Goal: Information Seeking & Learning: Learn about a topic

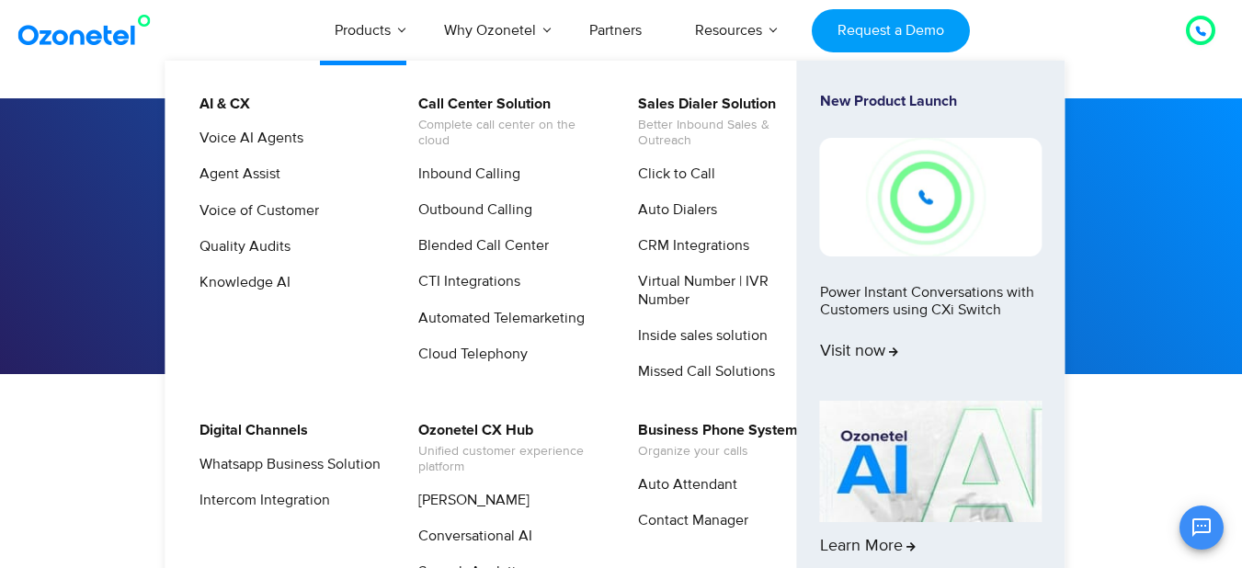
click at [929, 186] on img at bounding box center [931, 197] width 223 height 118
click at [931, 301] on link "New Product Launch Power Instant Conversations with Customers using CXi Switch …" at bounding box center [931, 243] width 223 height 301
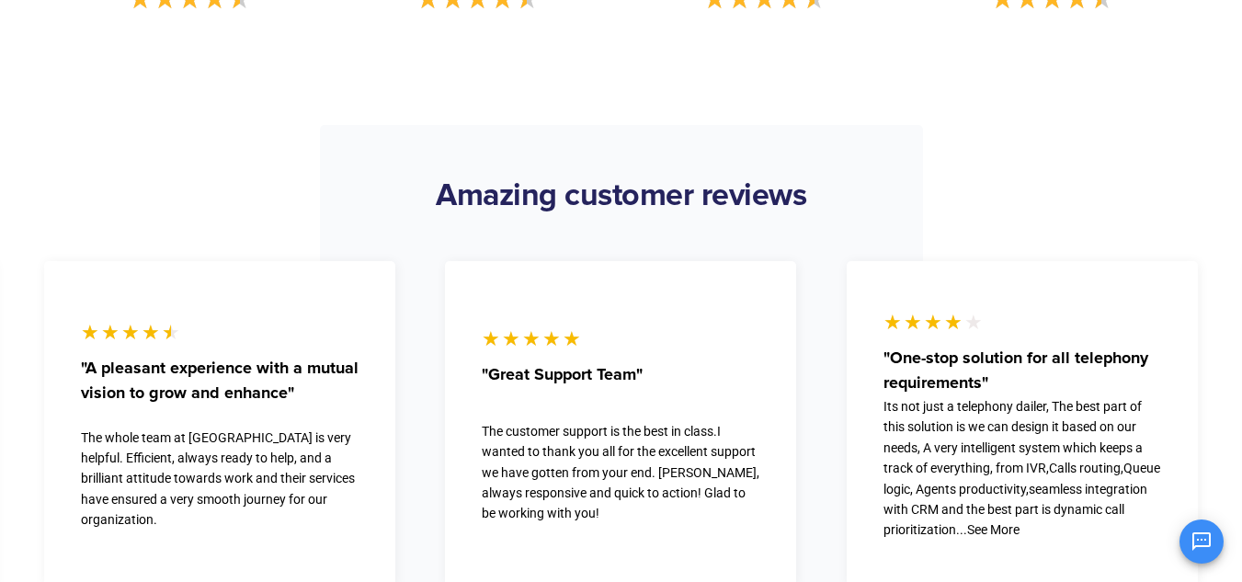
scroll to position [2668, 0]
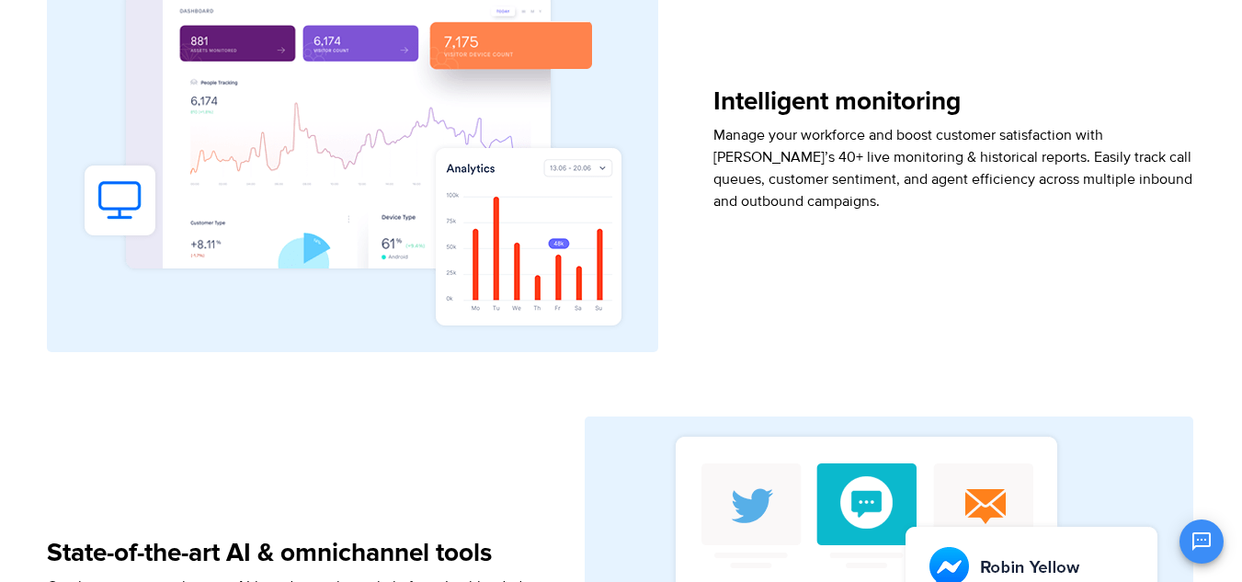
click at [988, 252] on div "Intelligent monitoring Manage your workforce and boost customer satisfaction wi…" at bounding box center [954, 158] width 481 height 387
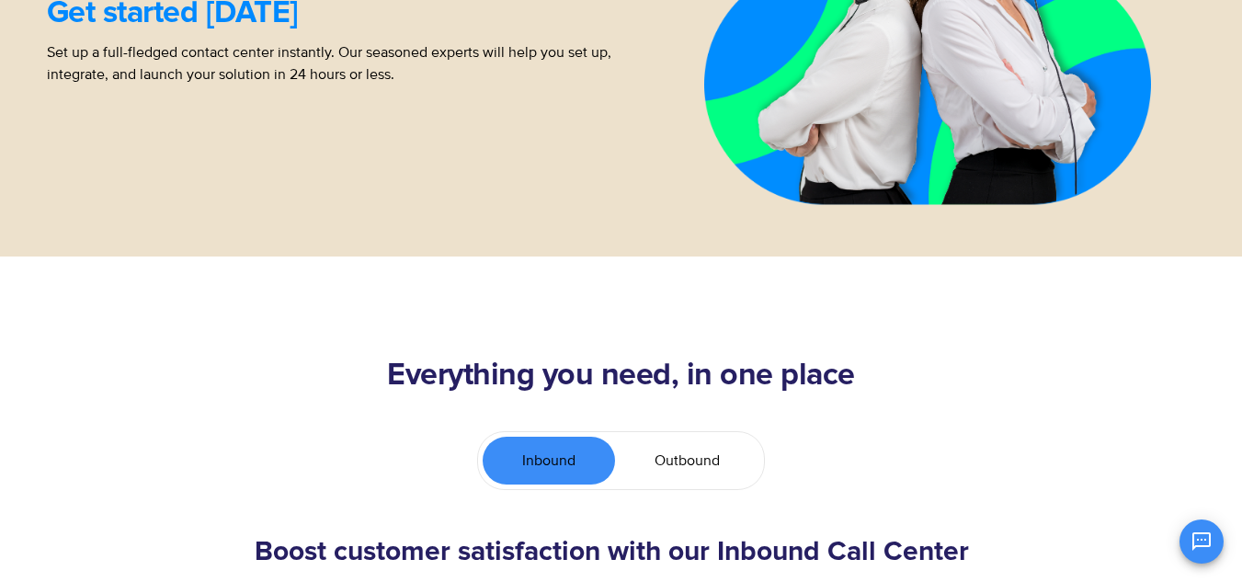
scroll to position [3062, 0]
